Goal: Find specific page/section: Find specific page/section

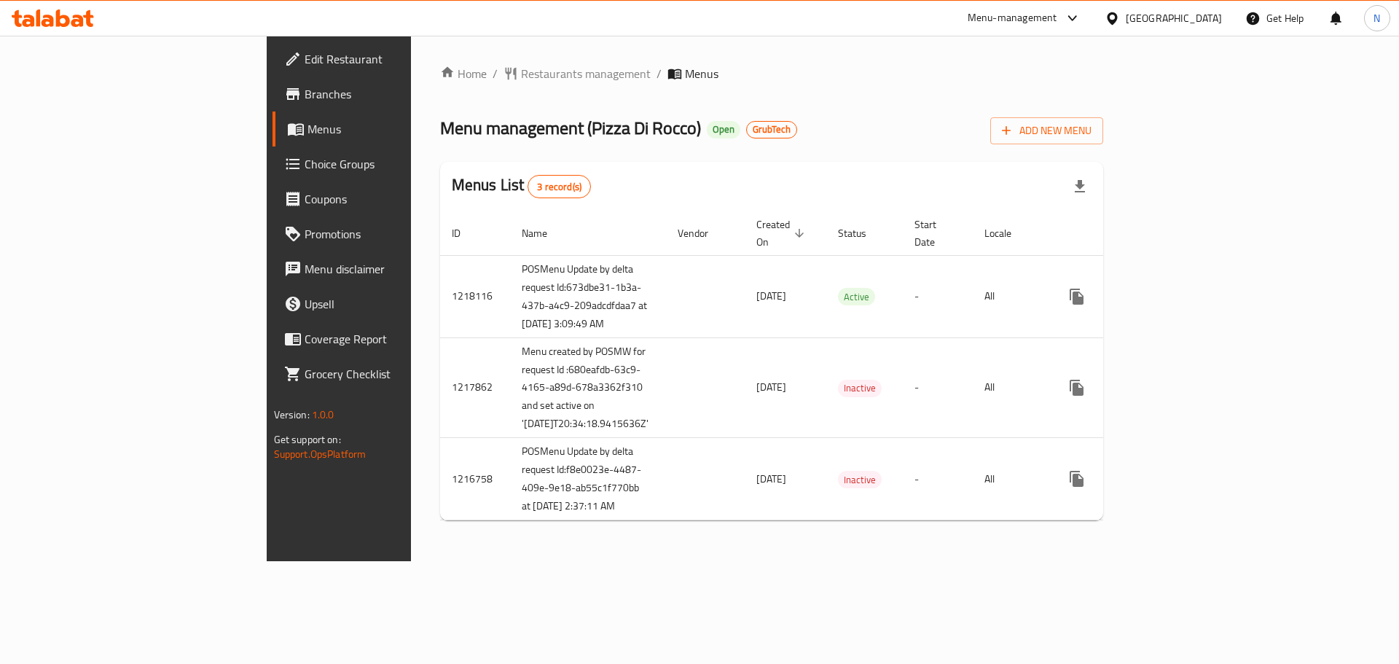
click at [305, 90] on span "Branches" at bounding box center [397, 93] width 184 height 17
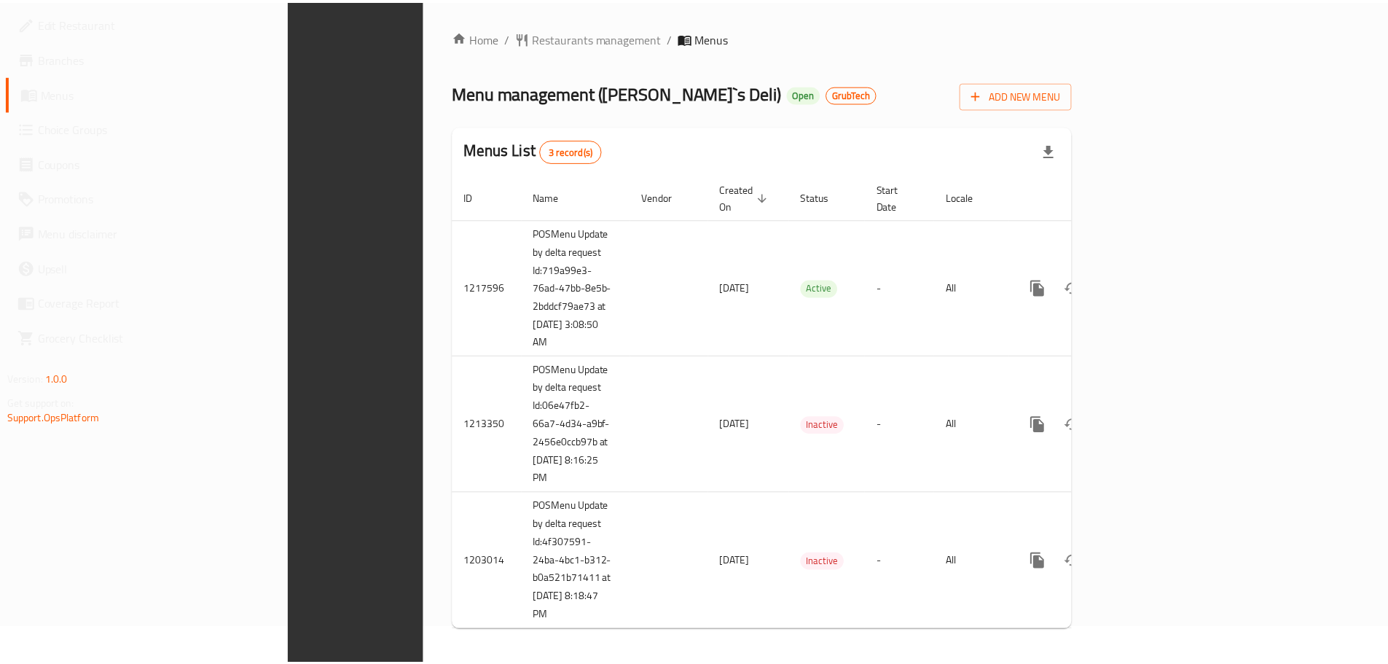
scroll to position [27, 0]
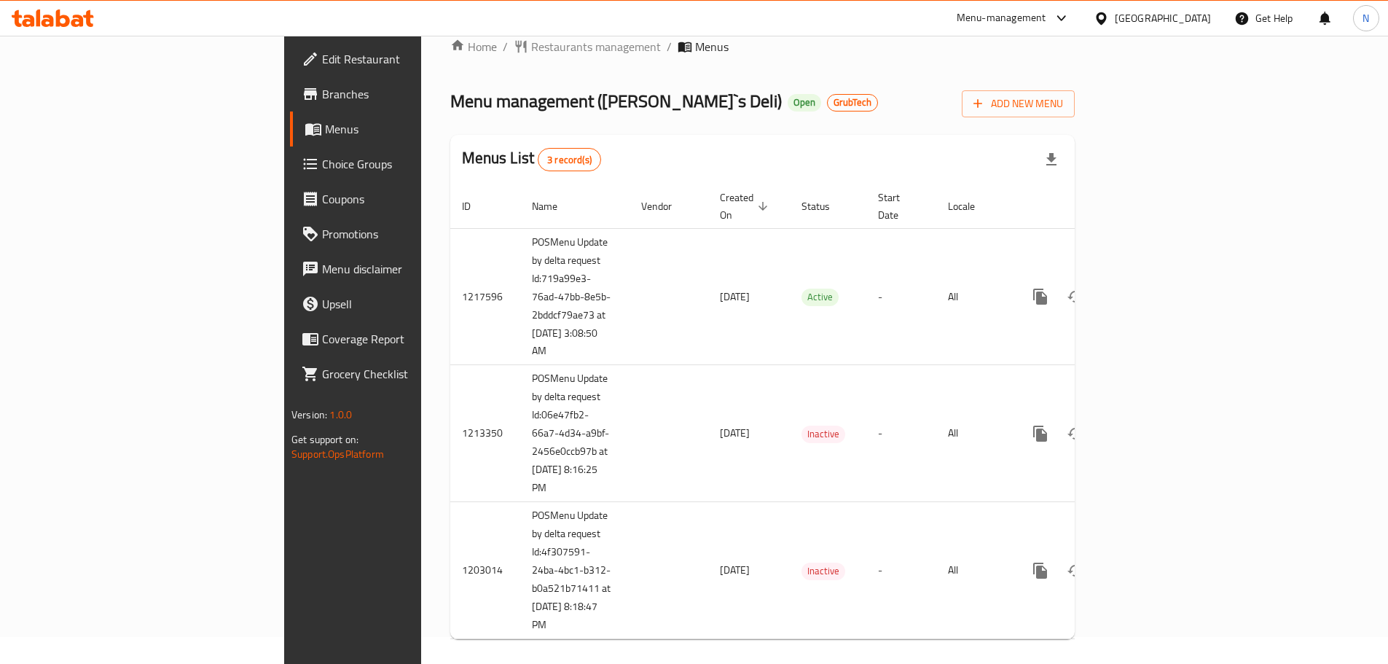
click at [322, 90] on span "Branches" at bounding box center [413, 93] width 182 height 17
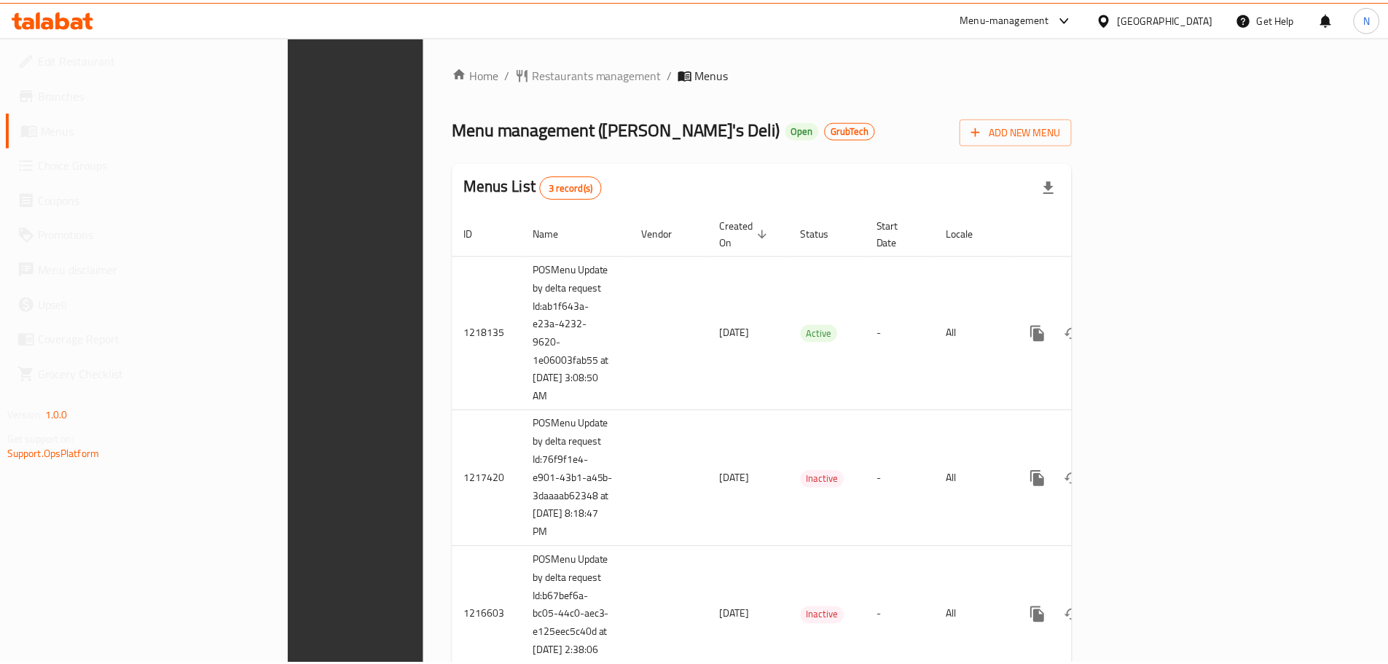
scroll to position [45, 0]
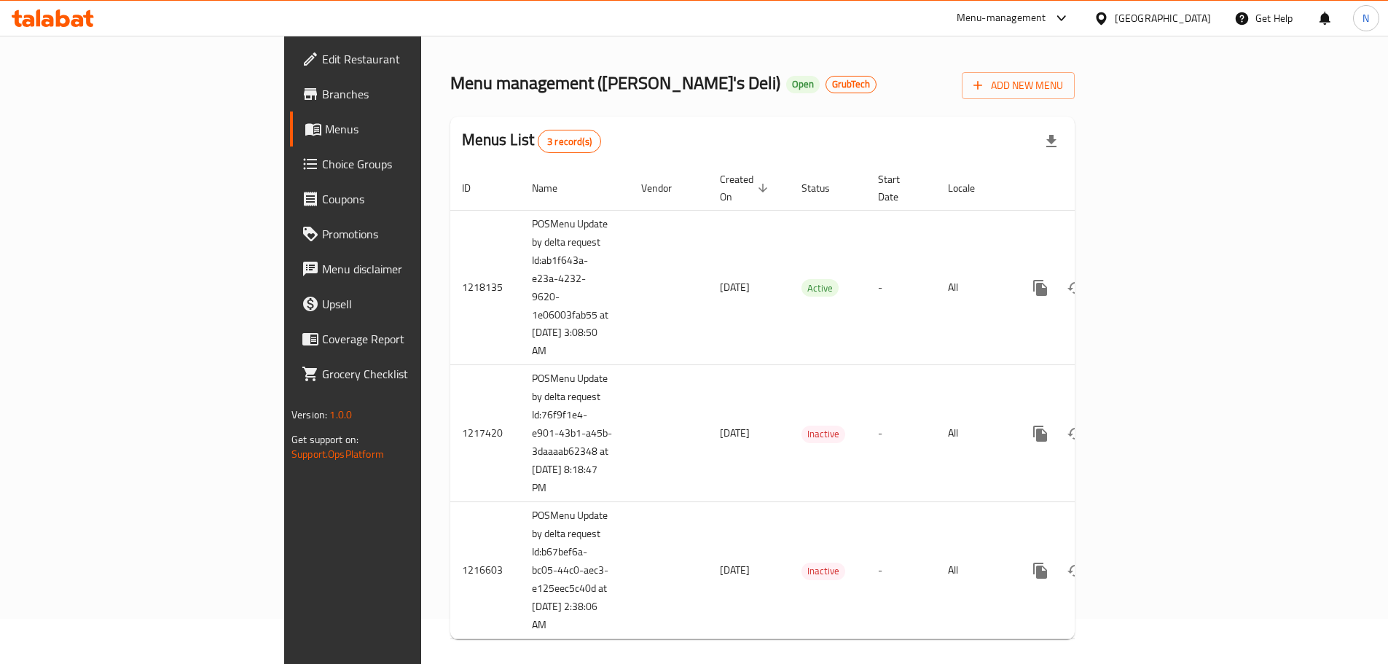
click at [322, 101] on span "Branches" at bounding box center [413, 93] width 182 height 17
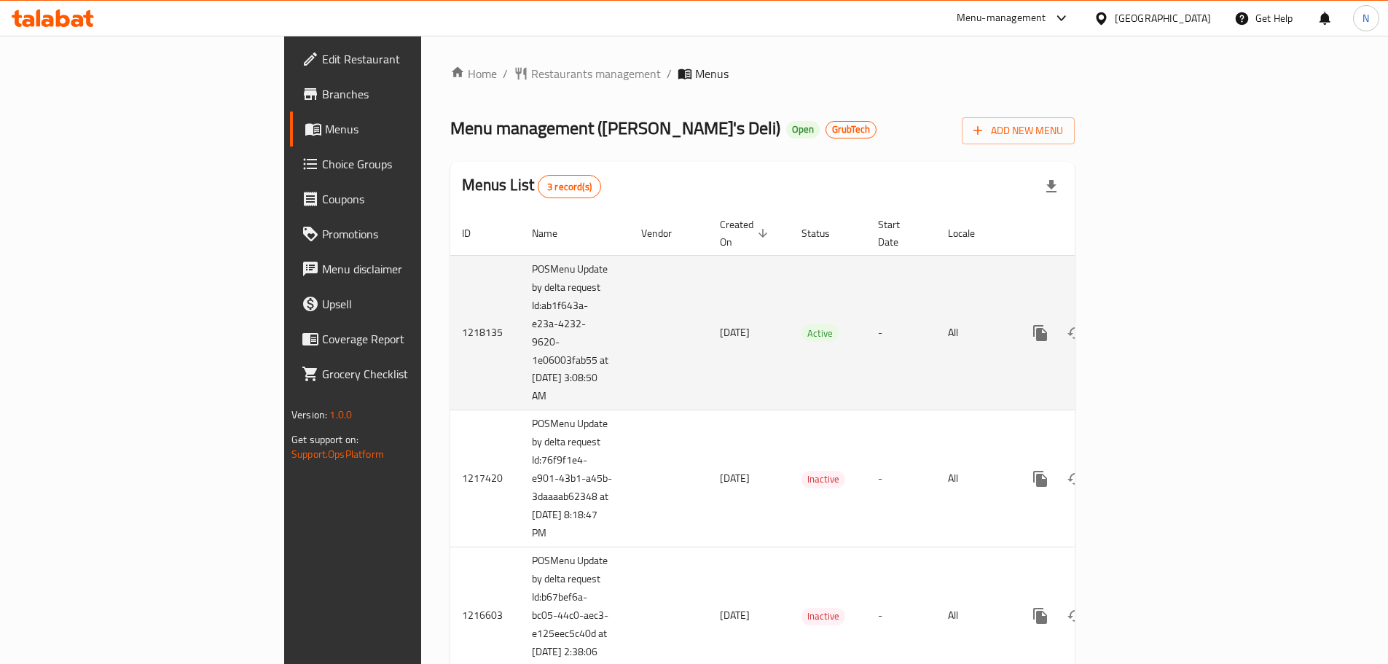
drag, startPoint x: 340, startPoint y: 289, endPoint x: 420, endPoint y: 379, distance: 120.3
click at [520, 379] on td "POSMenu Update by delta request Id:ab1f643a-e23a-4232-9620-1e06003fab55 at 9/25…" at bounding box center [574, 332] width 109 height 155
copy td "Id:ab1f643a-e23a-4232-9620-1e06003fab55 at 9/25/2025 3:08:50 AM"
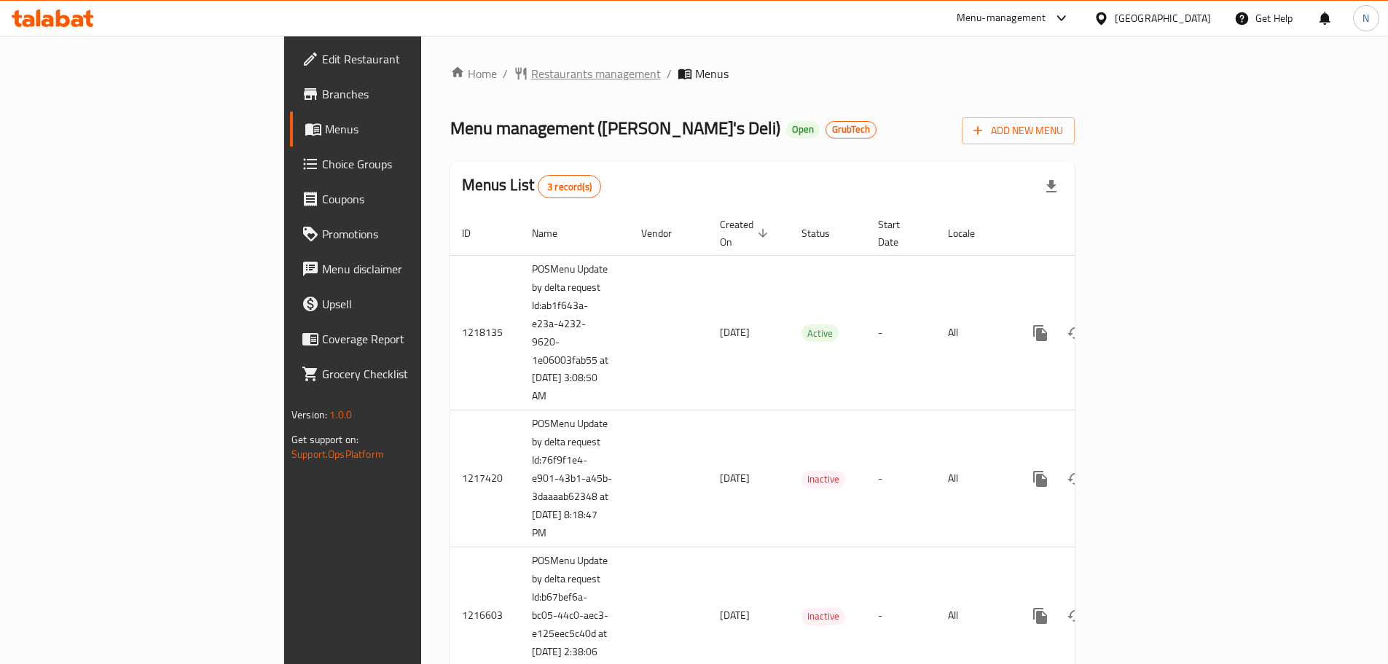
click at [531, 74] on span "Restaurants management" at bounding box center [596, 73] width 130 height 17
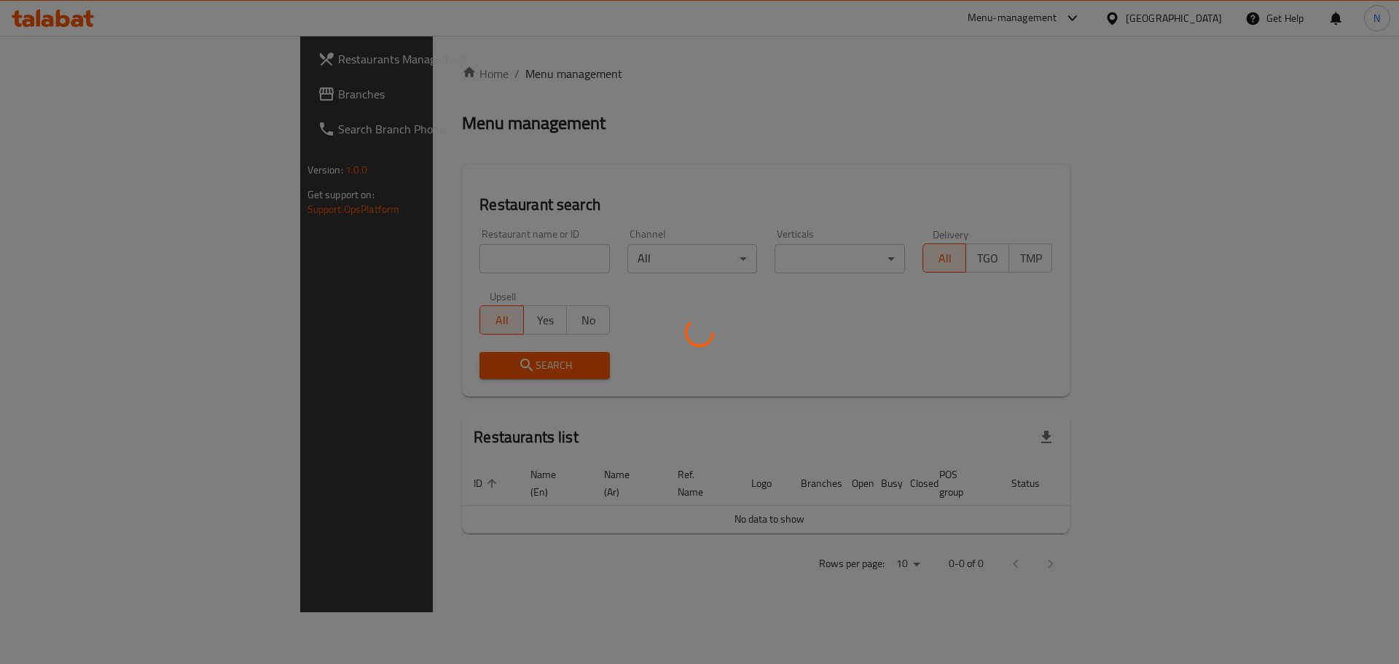
click at [49, 90] on div at bounding box center [699, 332] width 1399 height 664
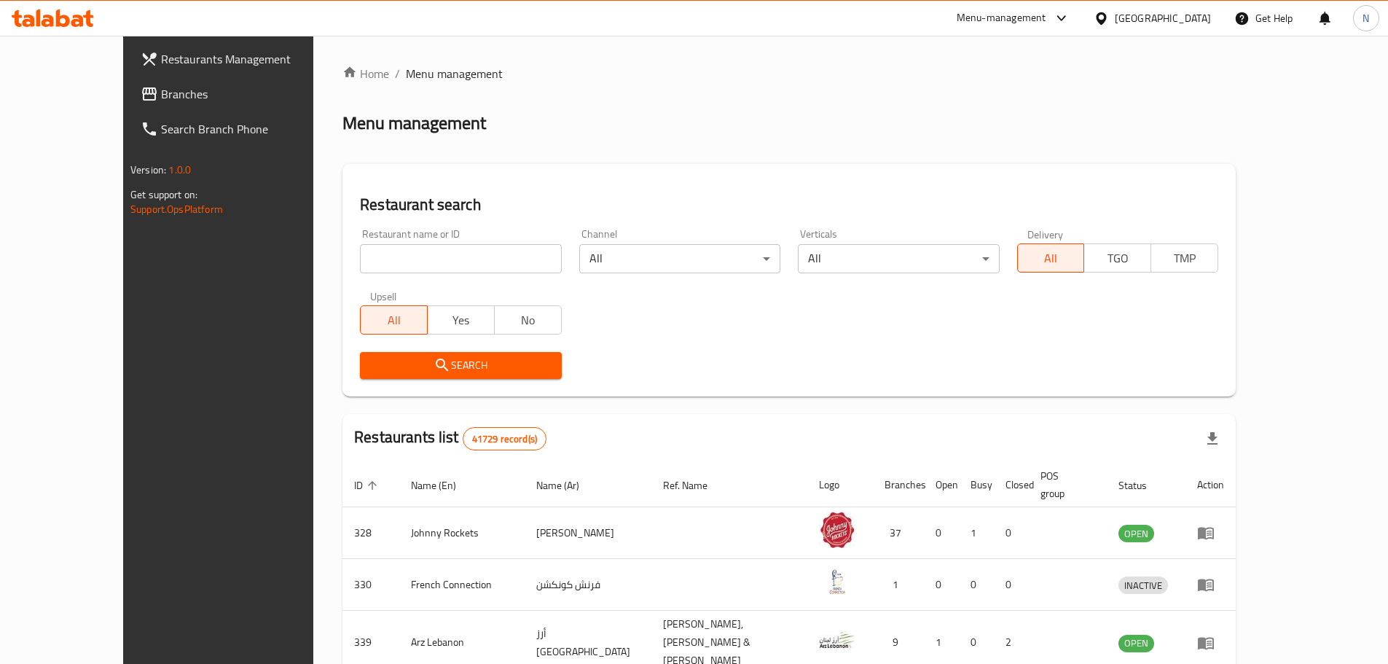
click at [161, 93] on span "Branches" at bounding box center [252, 93] width 182 height 17
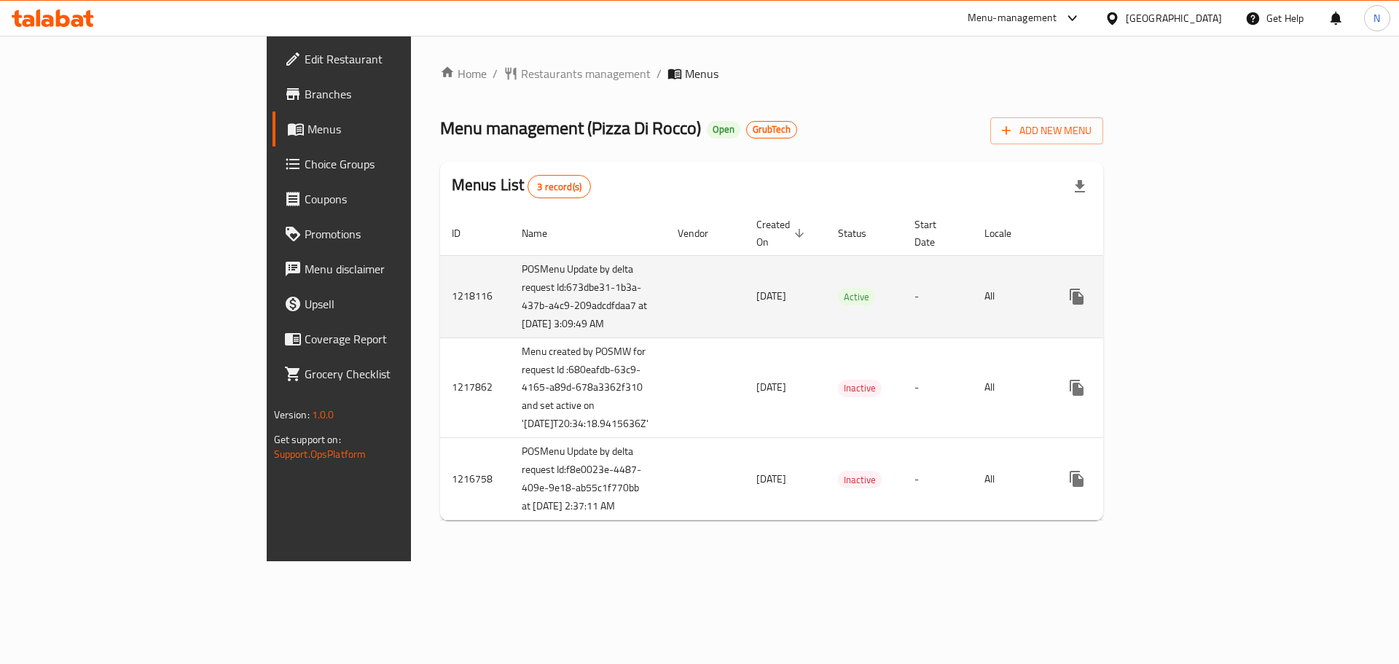
drag, startPoint x: 344, startPoint y: 289, endPoint x: 461, endPoint y: 340, distance: 127.7
click at [510, 337] on td "POSMenu Update by delta request Id:673dbe31-1b3a-437b-a4c9-209adcdfdaa7 at [DAT…" at bounding box center [588, 296] width 156 height 82
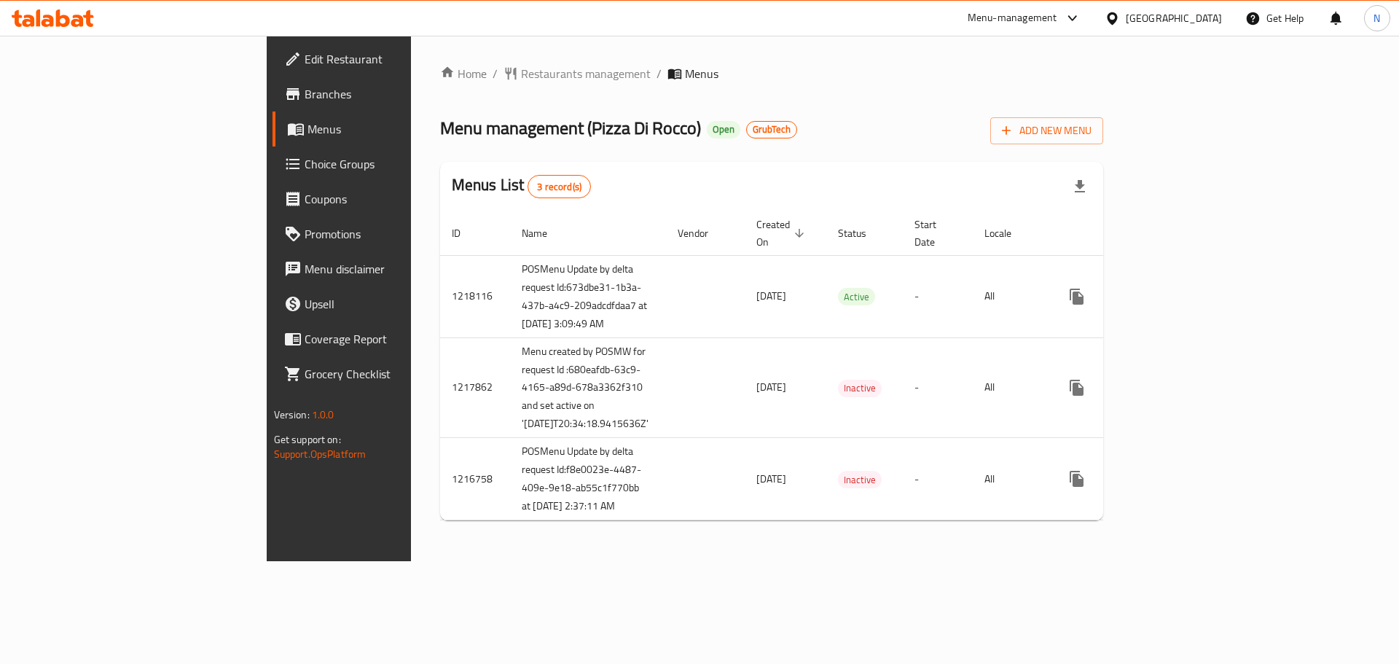
copy td "Id:673dbe31-1b3a-437b-a4c9-209adcdfdaa7 at [DATE] 3:09:49 AM"
click at [1154, 13] on div "[GEOGRAPHIC_DATA]" at bounding box center [1174, 18] width 96 height 16
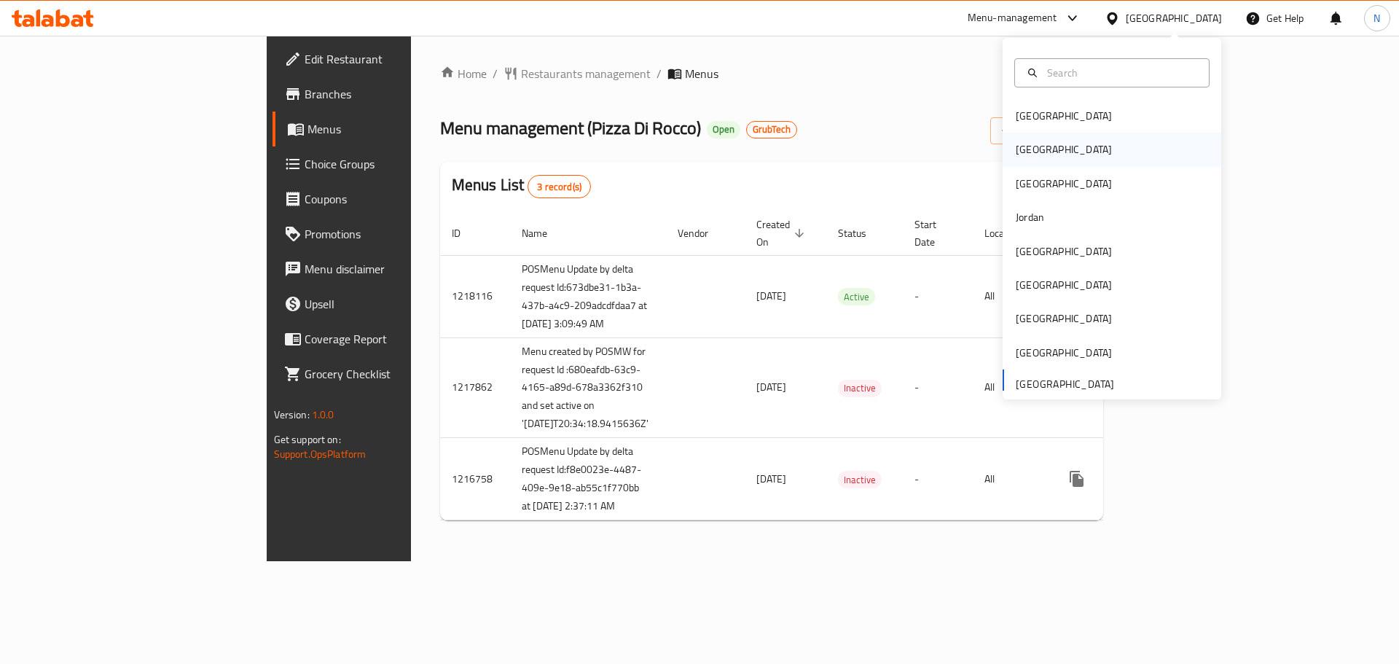
click at [1057, 141] on div "[GEOGRAPHIC_DATA]" at bounding box center [1112, 150] width 219 height 34
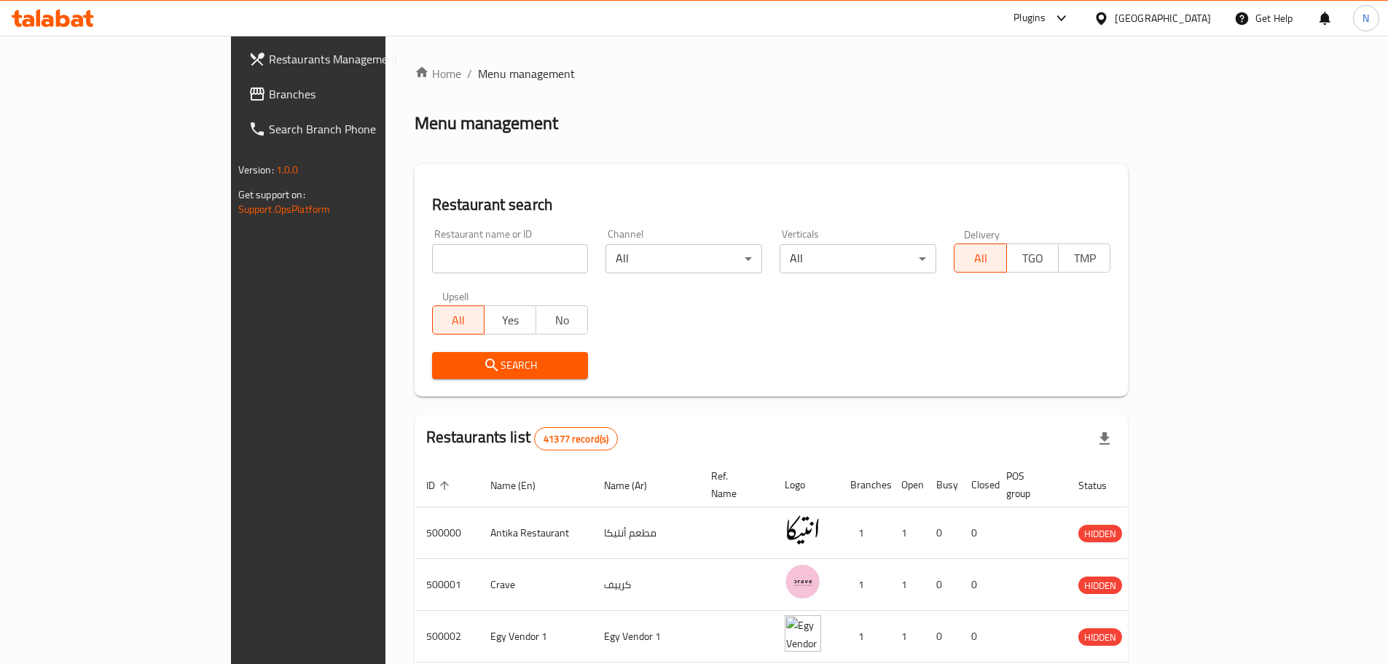
click at [269, 87] on span "Branches" at bounding box center [360, 93] width 182 height 17
